Goal: Task Accomplishment & Management: Use online tool/utility

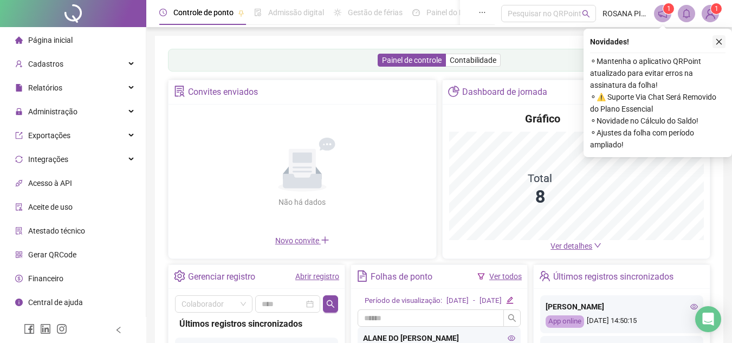
click at [722, 41] on icon "close" at bounding box center [719, 42] width 8 height 8
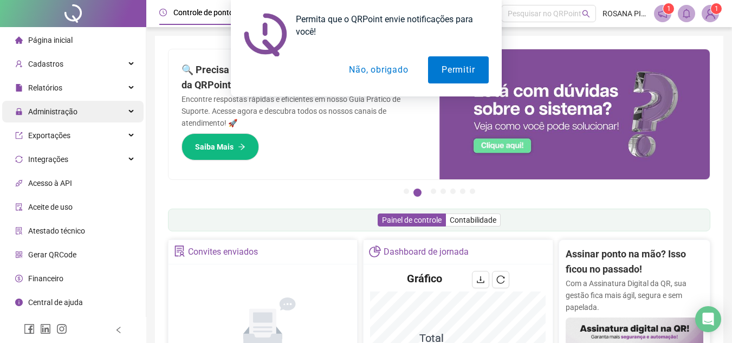
click at [132, 104] on div "Administração" at bounding box center [72, 112] width 141 height 22
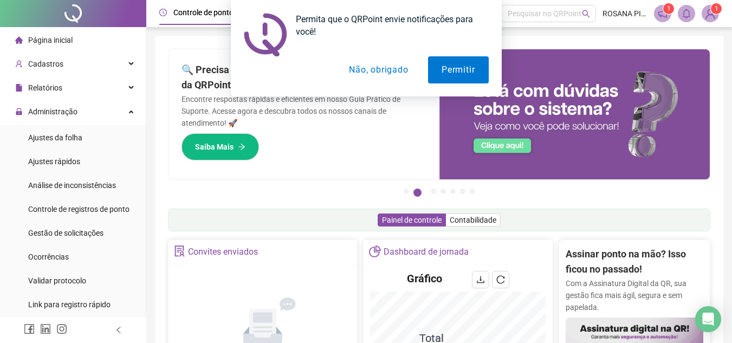
click at [120, 59] on div "Permita que o QRPoint envie notificações para você! Permitir Não, obrigado" at bounding box center [366, 48] width 732 height 96
click at [120, 65] on div "Permita que o QRPoint envie notificações para você! Permitir Não, obrigado" at bounding box center [366, 48] width 732 height 96
click at [361, 70] on button "Não, obrigado" at bounding box center [378, 69] width 86 height 27
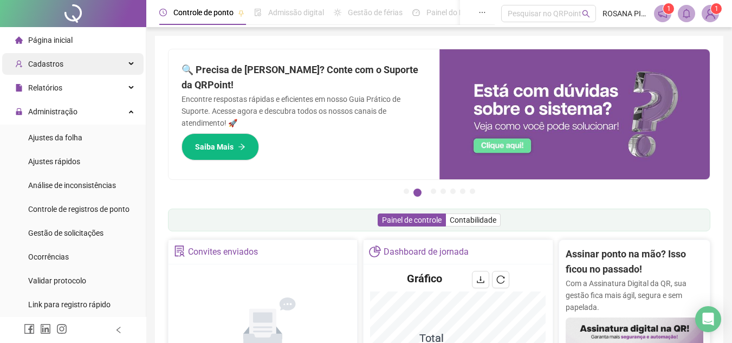
click at [122, 62] on div "Cadastros" at bounding box center [72, 64] width 141 height 22
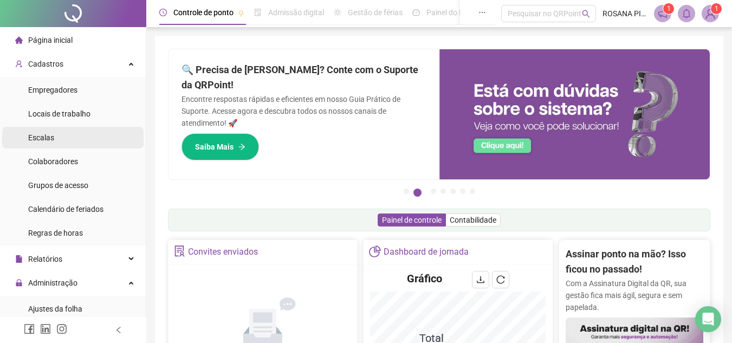
click at [55, 143] on li "Escalas" at bounding box center [72, 138] width 141 height 22
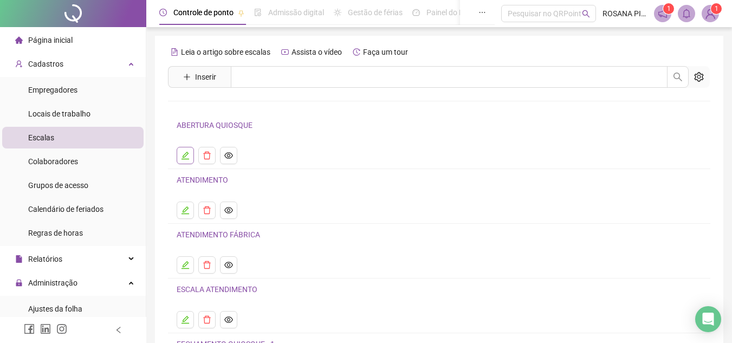
click at [184, 159] on icon "edit" at bounding box center [185, 156] width 8 height 8
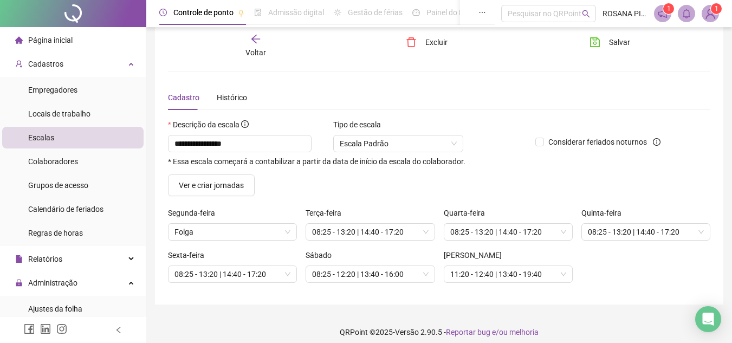
scroll to position [23, 0]
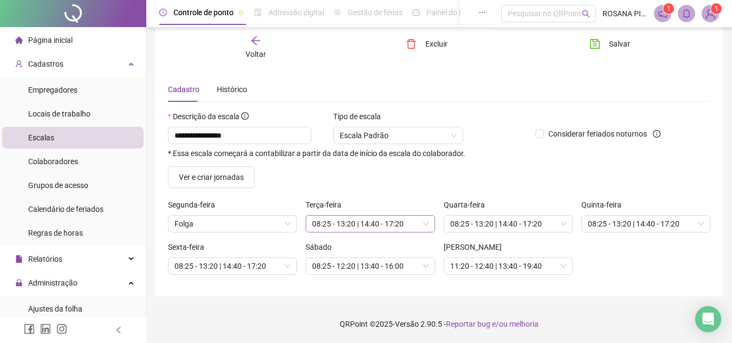
click at [329, 220] on span "08:25 - 13:20 | 14:40 - 17:20" at bounding box center [370, 224] width 116 height 16
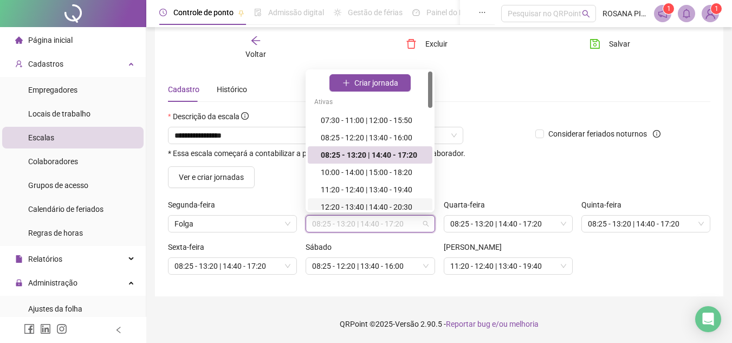
click at [516, 182] on div "Ver e criar jornadas" at bounding box center [439, 177] width 551 height 22
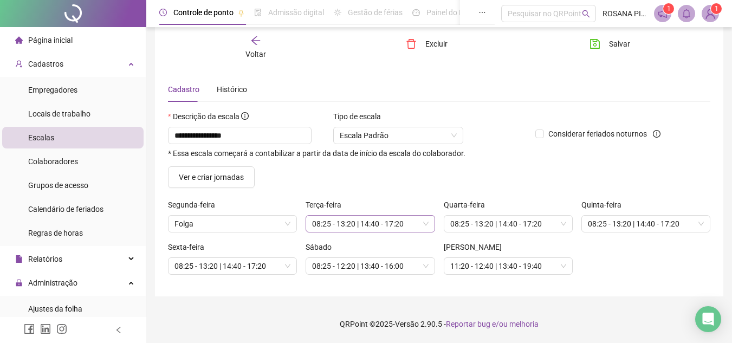
click at [333, 224] on span "08:25 - 13:20 | 14:40 - 17:20" at bounding box center [370, 224] width 116 height 16
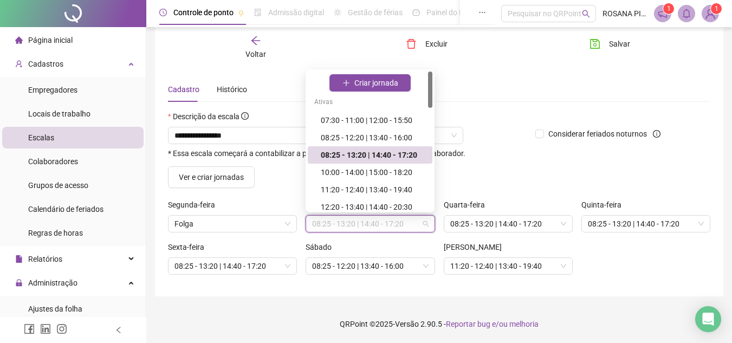
click at [339, 153] on div "08:25 - 13:20 | 14:40 - 17:20" at bounding box center [373, 155] width 105 height 12
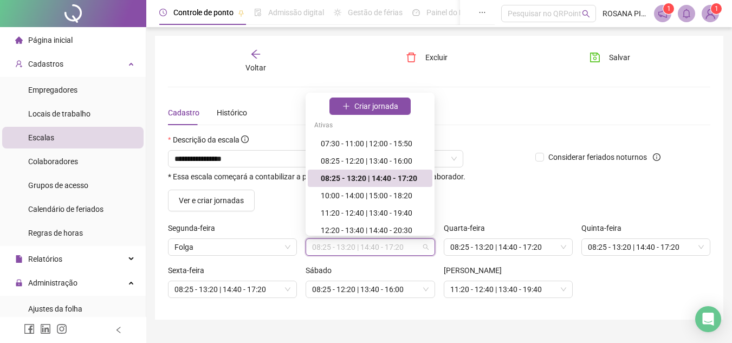
click at [335, 179] on div "08:25 - 13:20 | 14:40 - 17:20" at bounding box center [373, 178] width 105 height 12
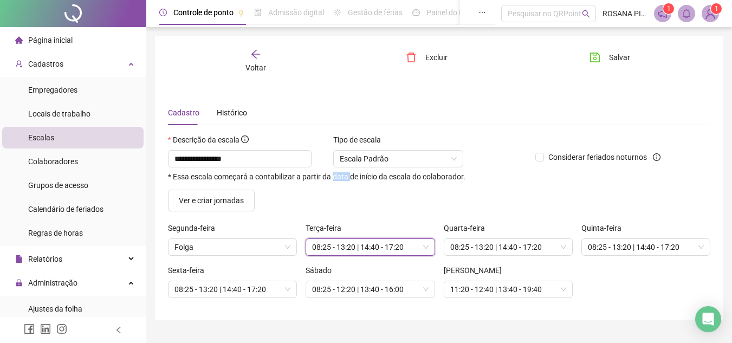
click at [335, 179] on span "* Essa escala começará a contabilizar a partir da data de início da escala do c…" at bounding box center [316, 177] width 297 height 8
click at [328, 245] on span "08:25 - 13:20 | 14:40 - 17:20" at bounding box center [370, 247] width 116 height 16
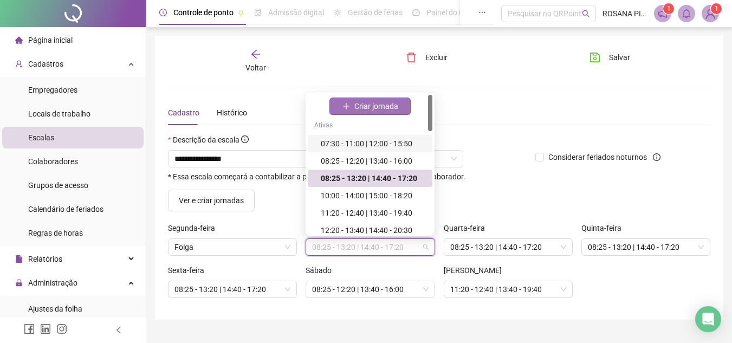
click at [356, 108] on span "Criar jornada" at bounding box center [376, 106] width 44 height 12
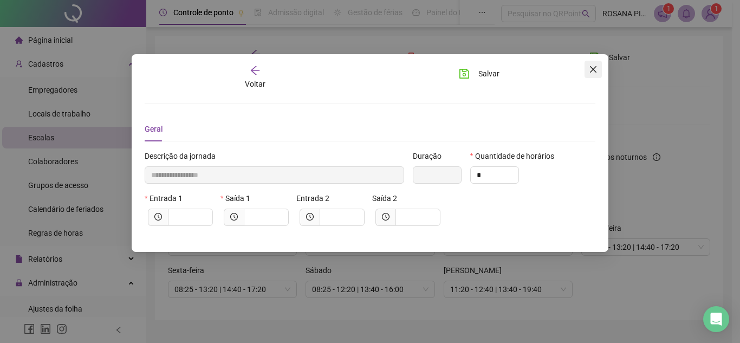
click at [593, 71] on icon "close" at bounding box center [593, 69] width 9 height 9
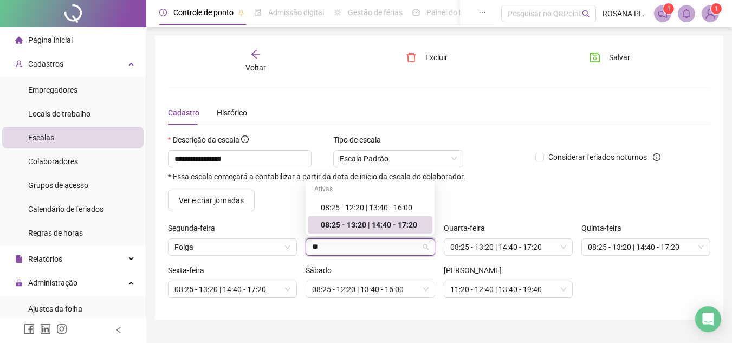
type input "**"
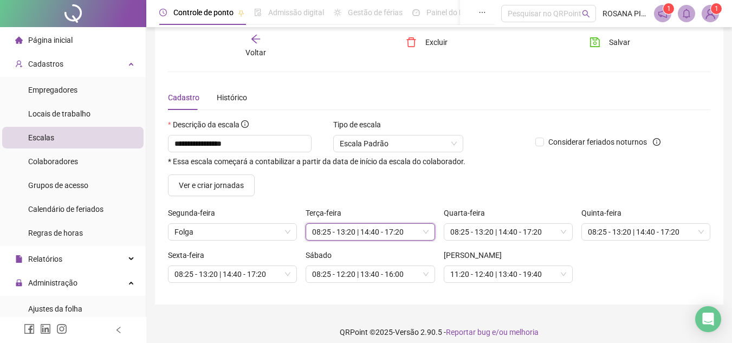
scroll to position [23, 0]
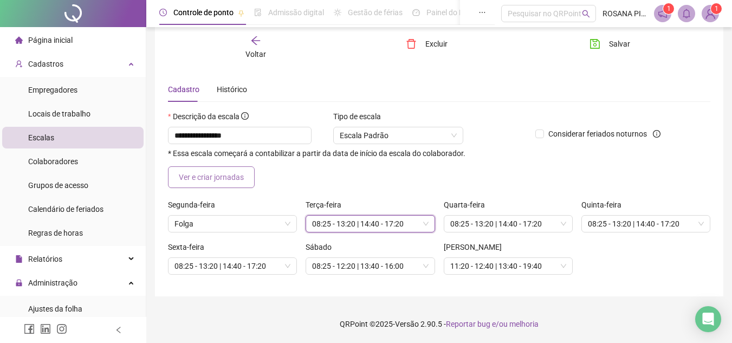
click at [232, 180] on span "Ver e criar jornadas" at bounding box center [211, 177] width 65 height 12
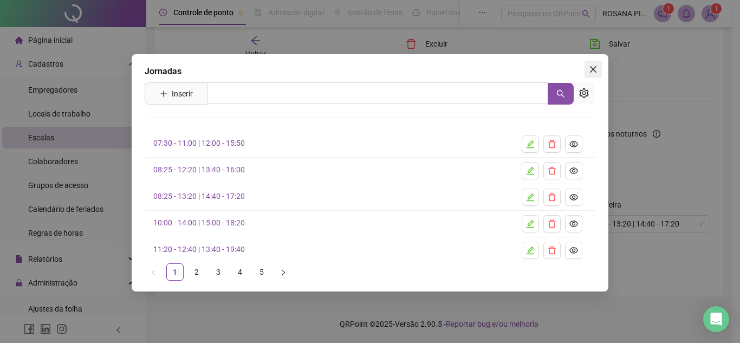
click at [596, 69] on icon "close" at bounding box center [593, 69] width 9 height 9
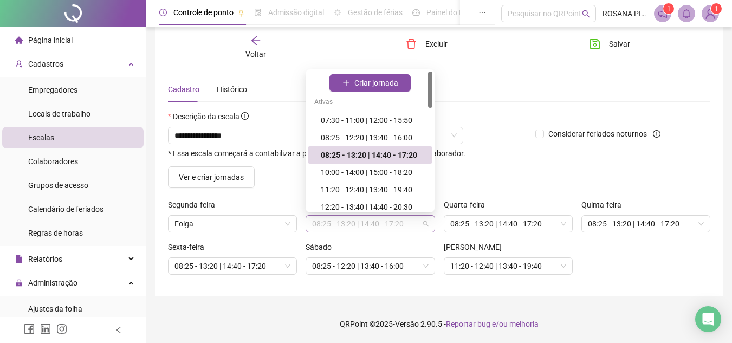
click at [427, 225] on span "08:25 - 13:20 | 14:40 - 17:20" at bounding box center [370, 224] width 116 height 16
click at [365, 83] on span "Criar jornada" at bounding box center [376, 83] width 44 height 12
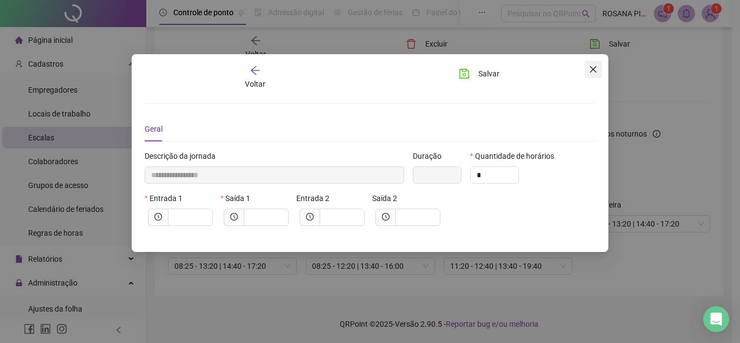
click at [594, 66] on icon "close" at bounding box center [593, 69] width 9 height 9
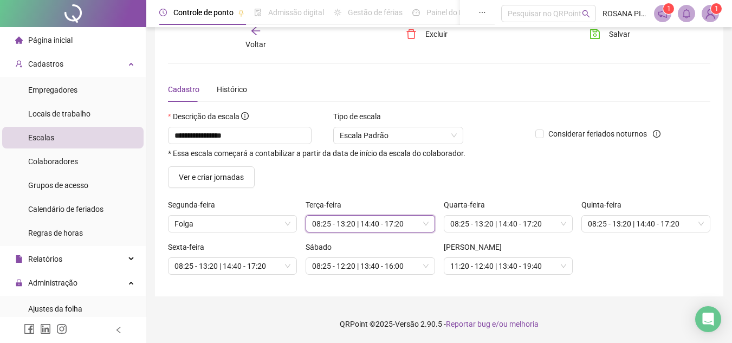
scroll to position [0, 0]
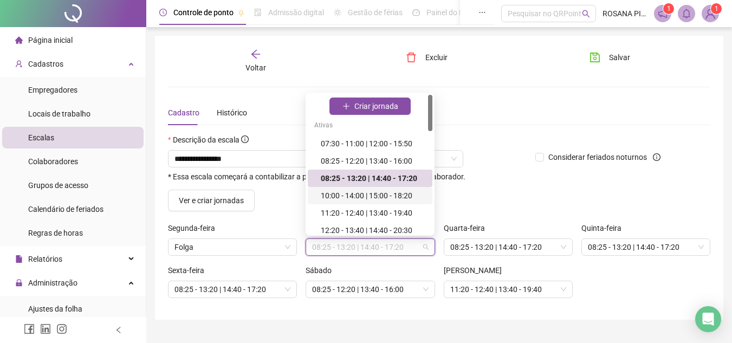
click at [531, 194] on div "Ver e criar jornadas" at bounding box center [439, 201] width 551 height 22
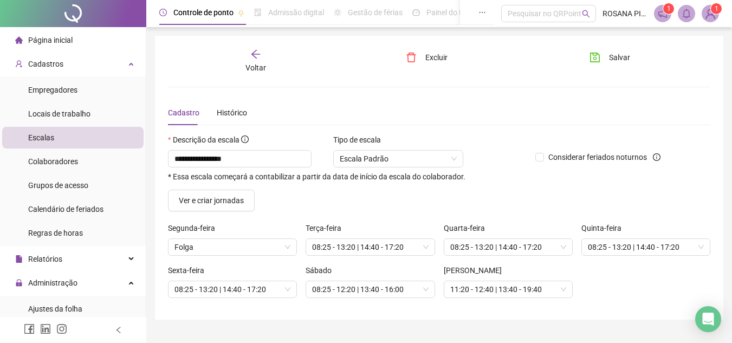
click at [258, 55] on icon "arrow-left" at bounding box center [255, 54] width 11 height 11
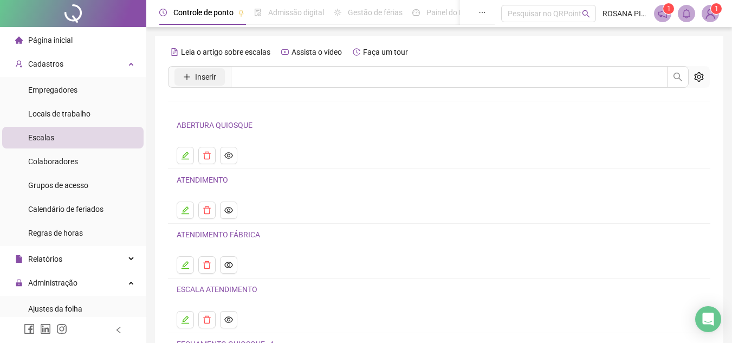
click at [192, 83] on button "Inserir" at bounding box center [199, 76] width 50 height 17
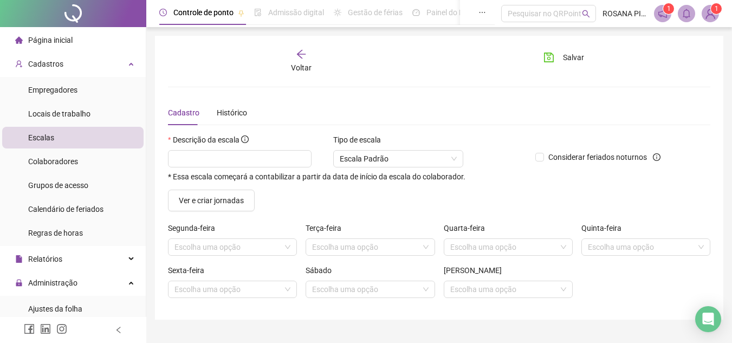
click at [295, 56] on div "Voltar" at bounding box center [301, 61] width 83 height 25
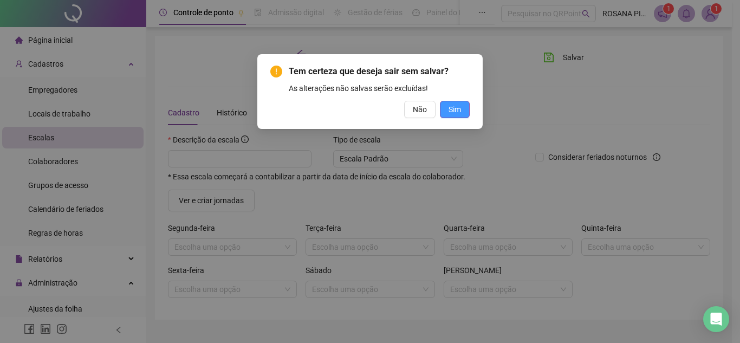
click at [462, 106] on button "Sim" at bounding box center [455, 109] width 30 height 17
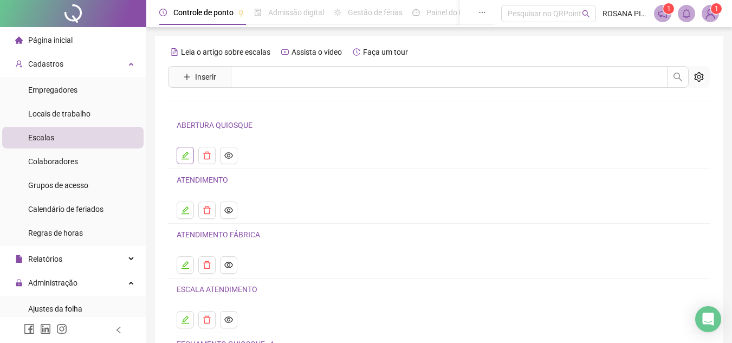
click at [186, 157] on icon "edit" at bounding box center [185, 155] width 9 height 9
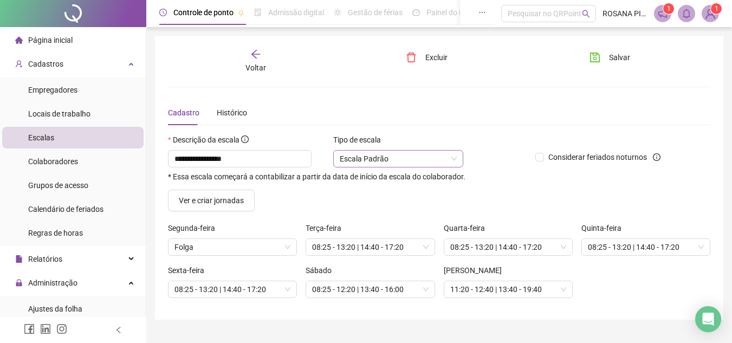
click at [456, 159] on span "Escala Padrão" at bounding box center [398, 159] width 117 height 16
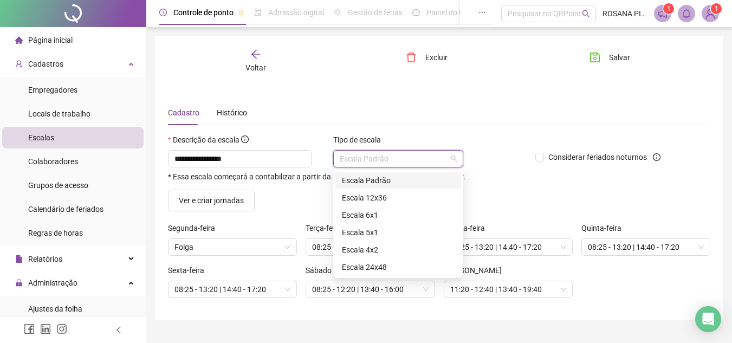
click at [470, 128] on div "**********" at bounding box center [439, 203] width 542 height 206
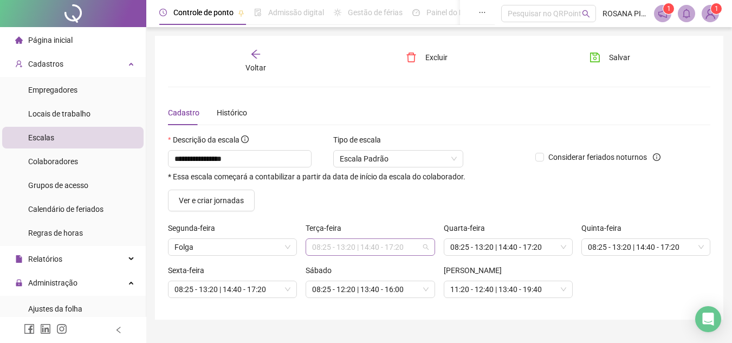
click at [423, 247] on span "08:25 - 13:20 | 14:40 - 17:20" at bounding box center [370, 247] width 116 height 16
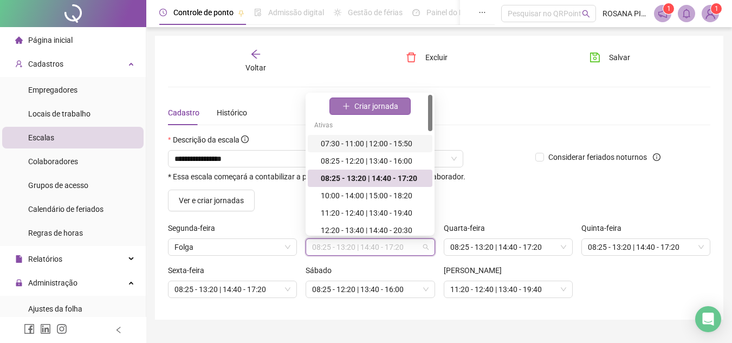
click at [369, 106] on span "Criar jornada" at bounding box center [376, 106] width 44 height 12
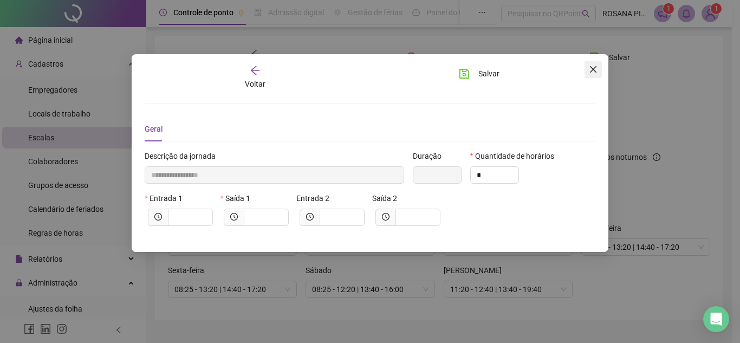
click at [590, 70] on icon "close" at bounding box center [593, 69] width 9 height 9
